Goal: Transaction & Acquisition: Purchase product/service

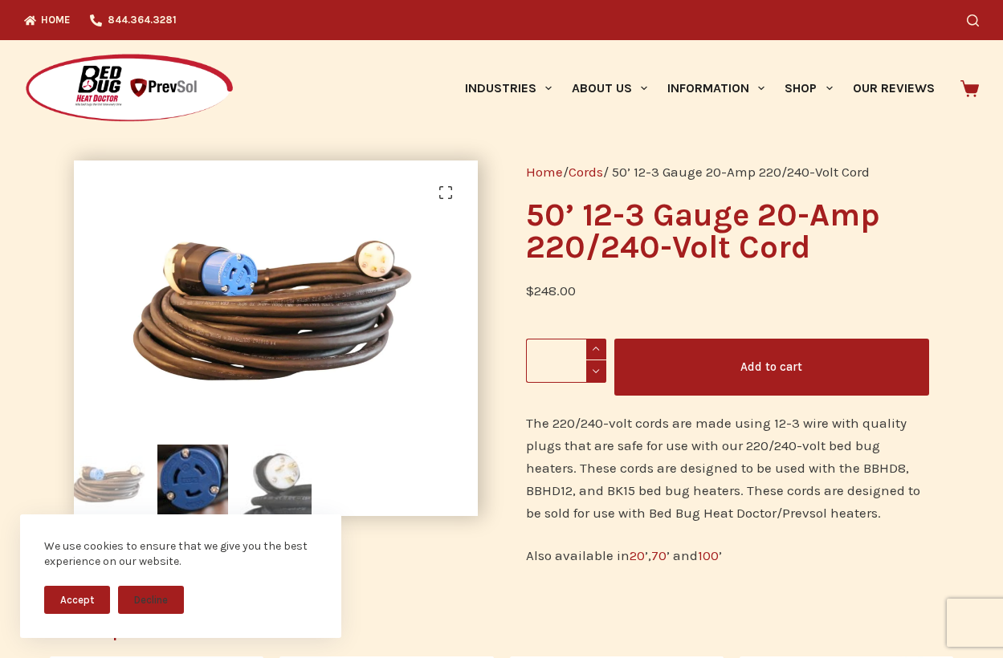
click at [299, 470] on img at bounding box center [275, 480] width 71 height 71
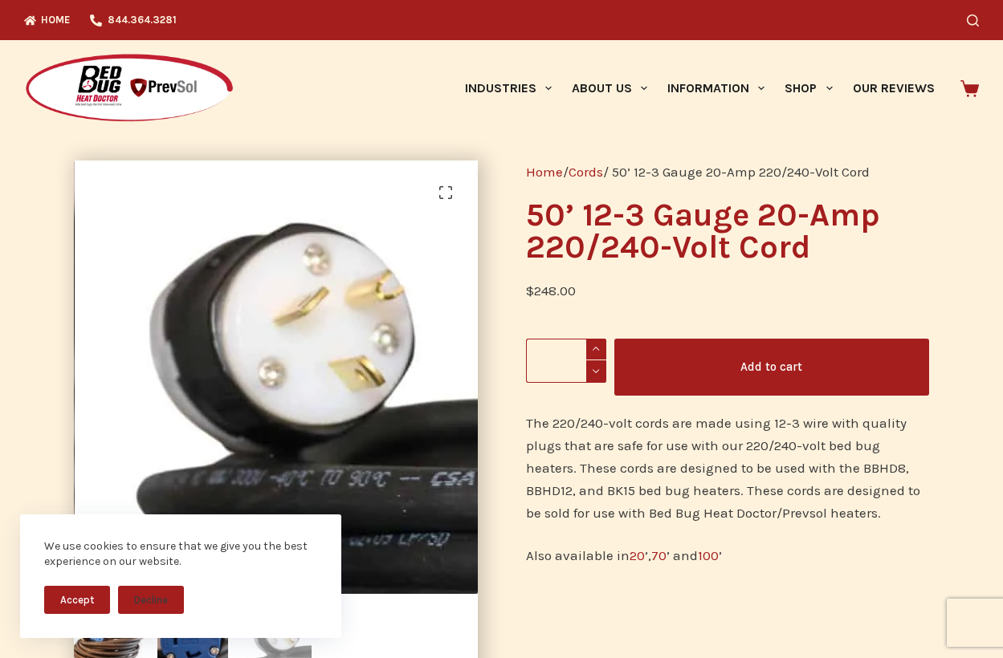
click at [72, 601] on button "Accept" at bounding box center [77, 600] width 66 height 28
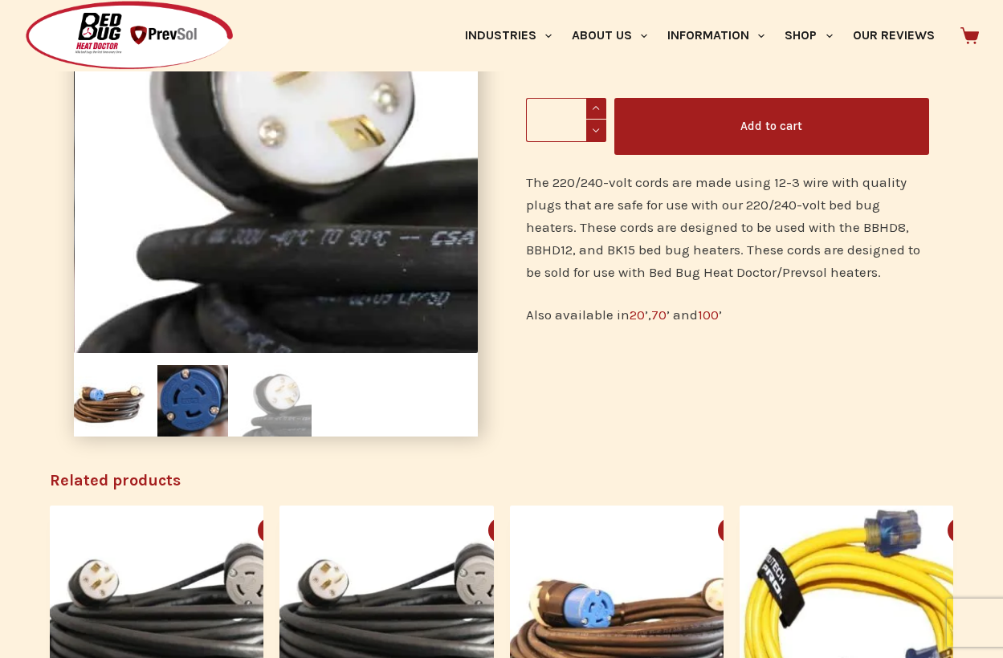
scroll to position [80, 0]
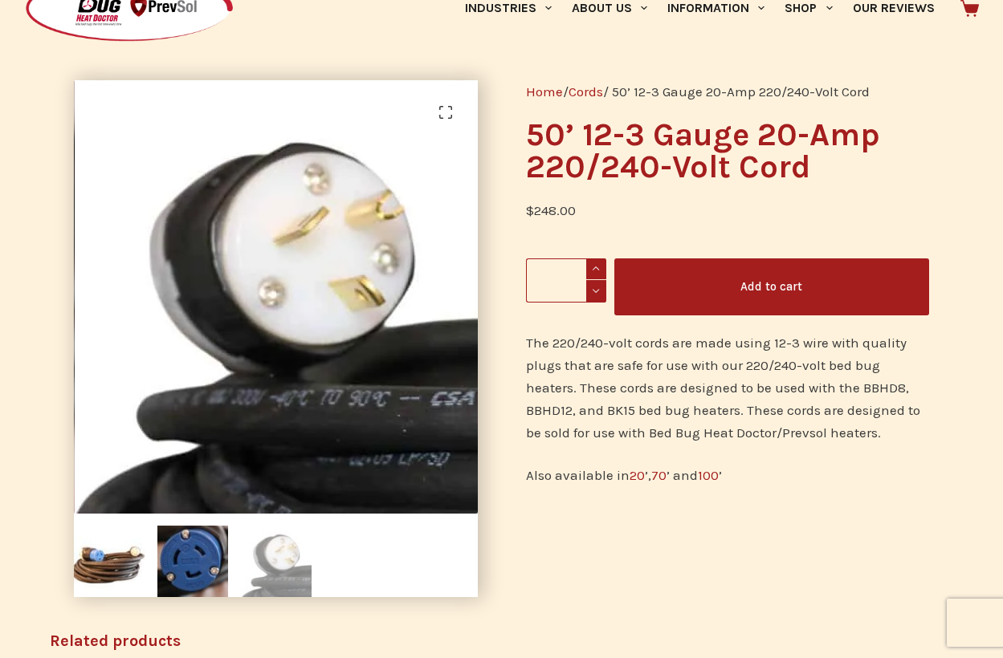
click at [754, 295] on button "Add to cart" at bounding box center [771, 287] width 315 height 57
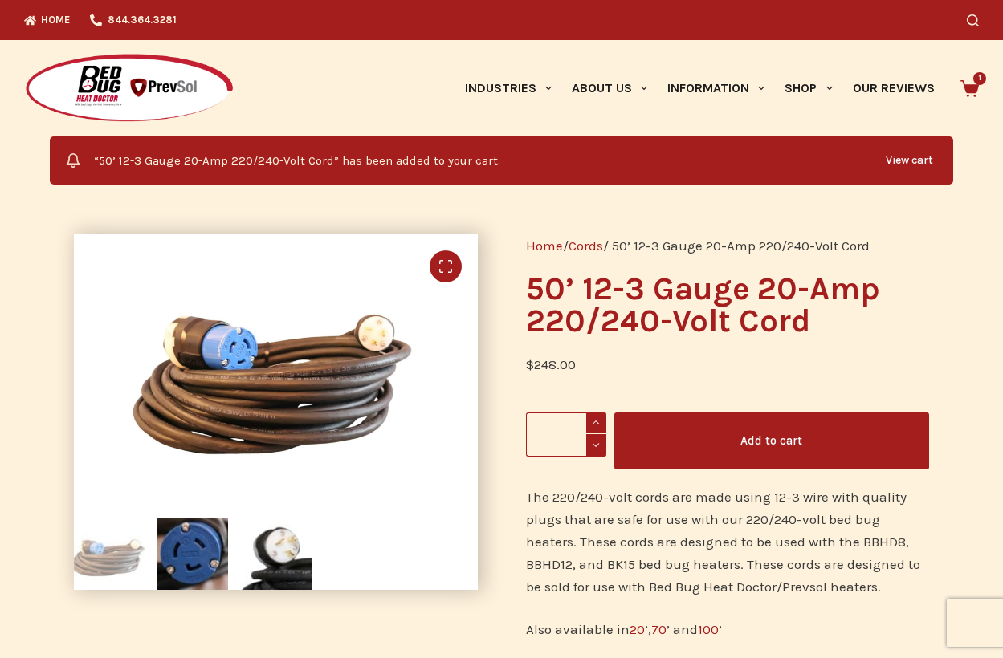
click at [443, 268] on link "🔍" at bounding box center [446, 267] width 32 height 32
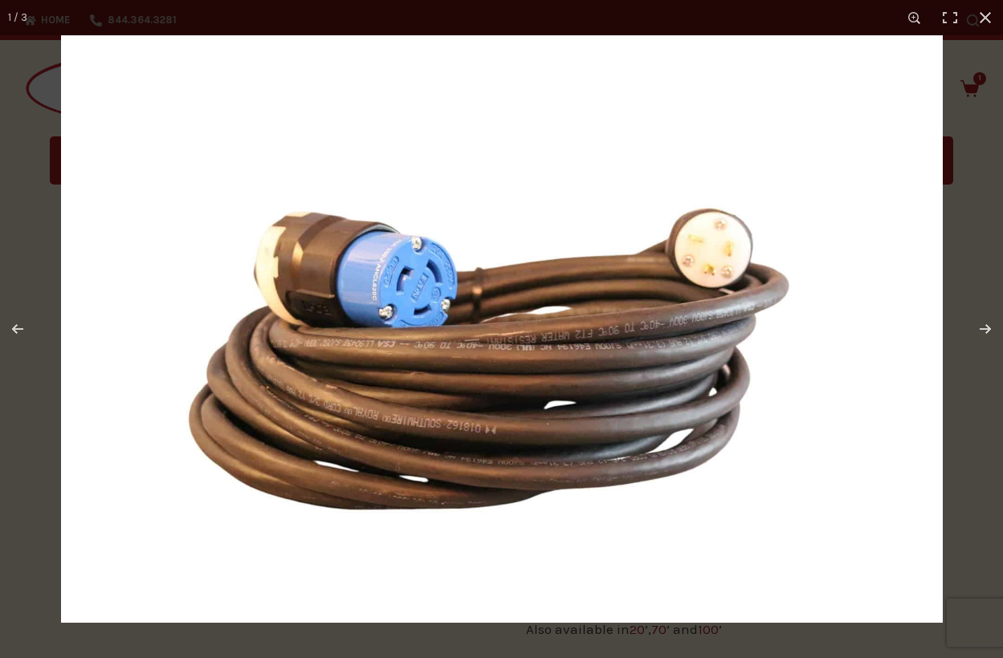
click at [525, 380] on img at bounding box center [502, 329] width 882 height 588
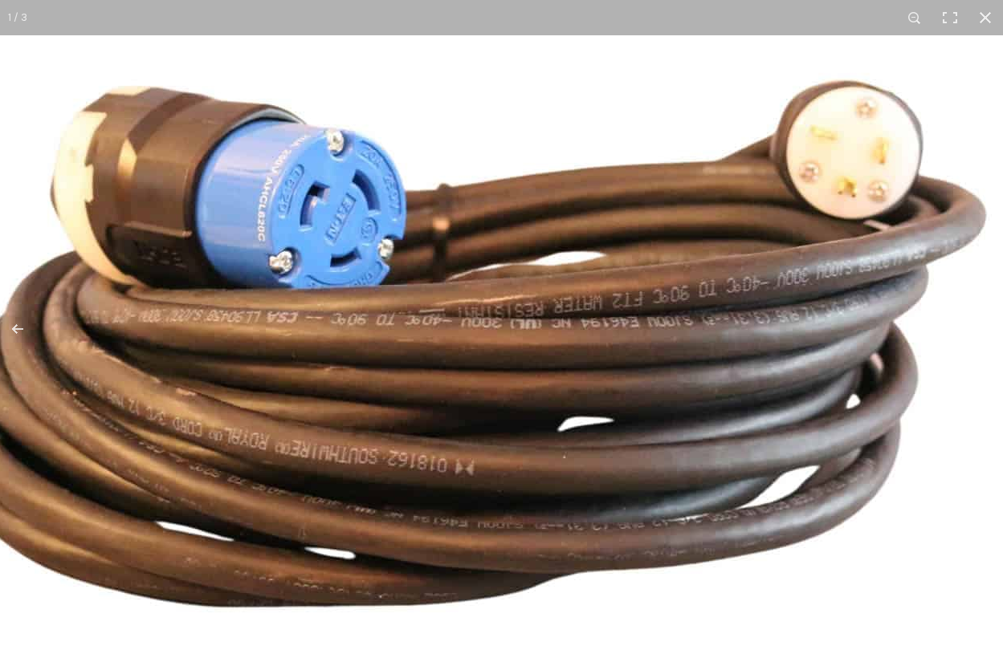
click at [525, 380] on img at bounding box center [484, 292] width 1542 height 1028
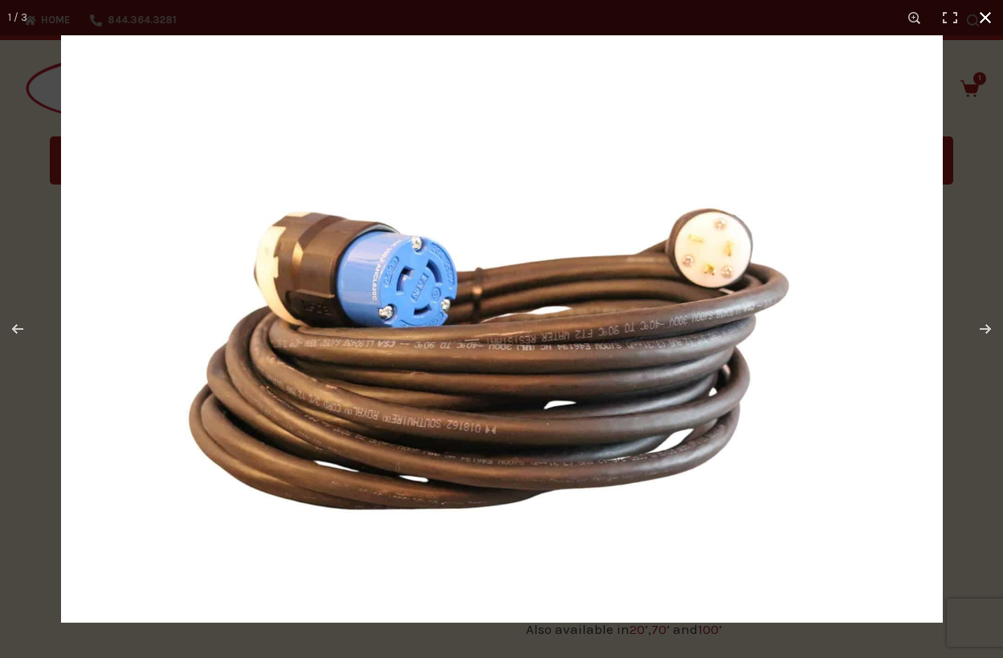
click at [980, 11] on button "Close (Esc)" at bounding box center [985, 17] width 35 height 35
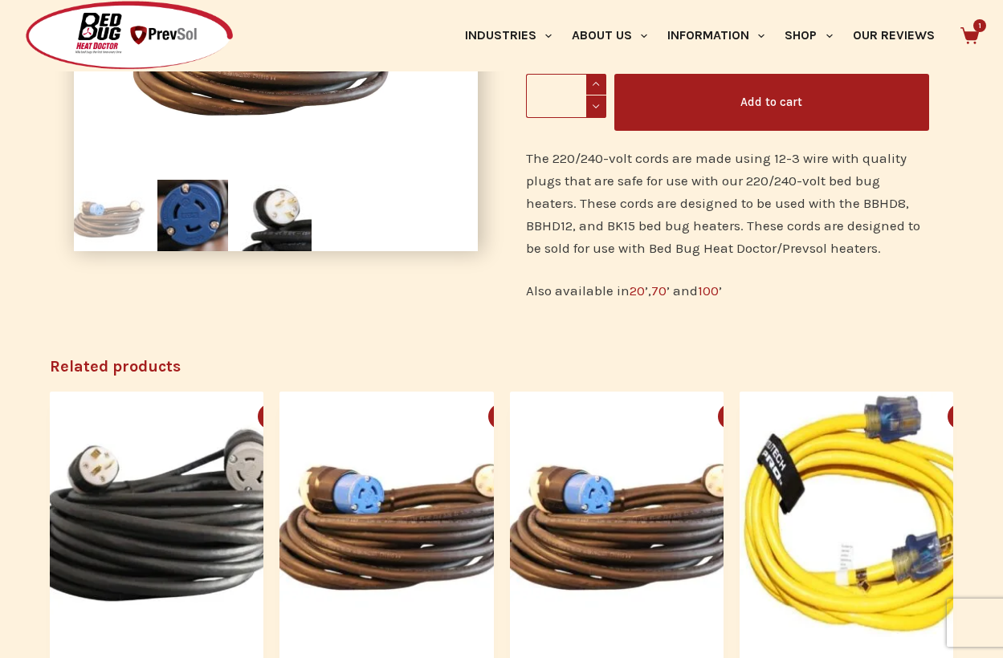
scroll to position [321, 0]
